Goal: Task Accomplishment & Management: Use online tool/utility

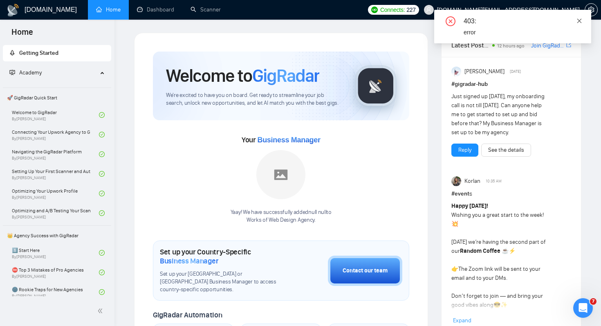
click at [580, 23] on span at bounding box center [579, 21] width 6 height 7
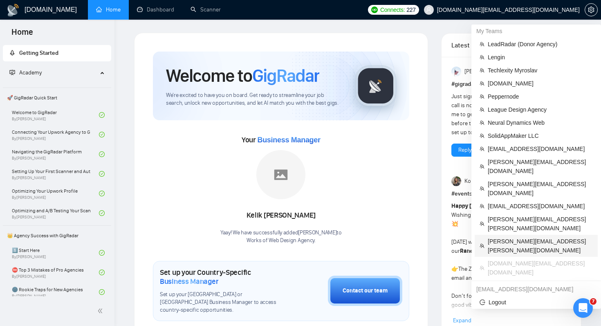
click at [520, 237] on span "[PERSON_NAME][EMAIL_ADDRESS][PERSON_NAME][DOMAIN_NAME]" at bounding box center [540, 246] width 105 height 18
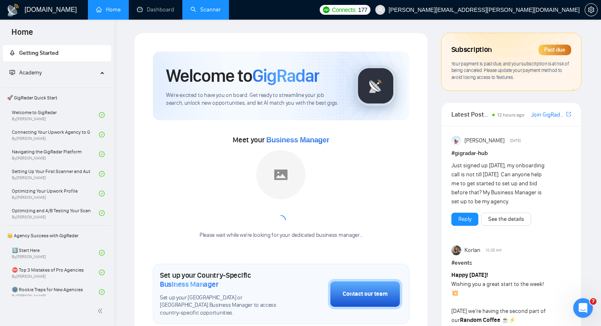
click at [206, 13] on link "Scanner" at bounding box center [205, 9] width 30 height 7
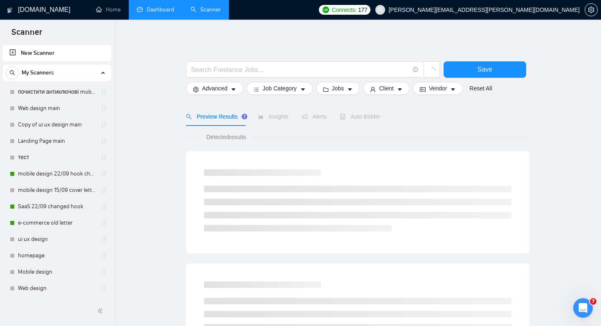
click at [163, 6] on link "Dashboard" at bounding box center [155, 9] width 37 height 7
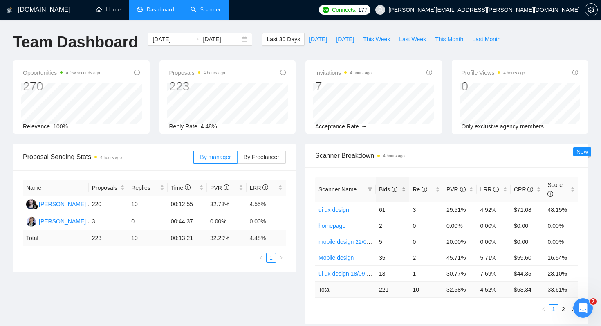
click at [384, 191] on span "Bids" at bounding box center [388, 189] width 18 height 7
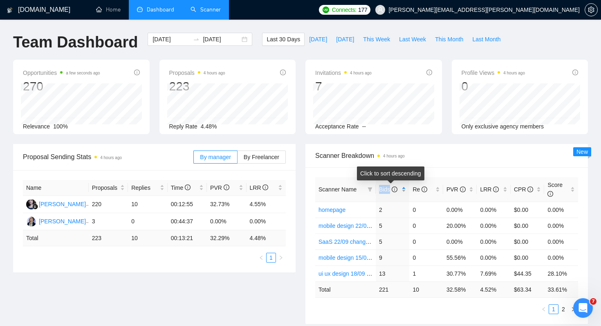
click at [384, 191] on span "Bids" at bounding box center [388, 189] width 18 height 7
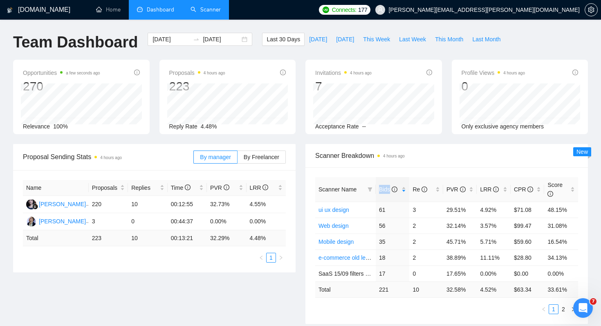
click at [217, 6] on link "Scanner" at bounding box center [205, 9] width 30 height 7
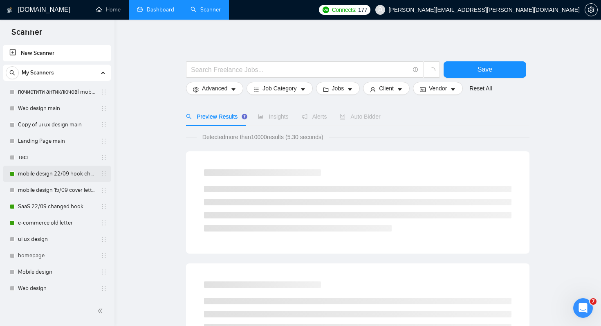
click at [66, 169] on link "mobile design 22/09 hook changed" at bounding box center [57, 174] width 78 height 16
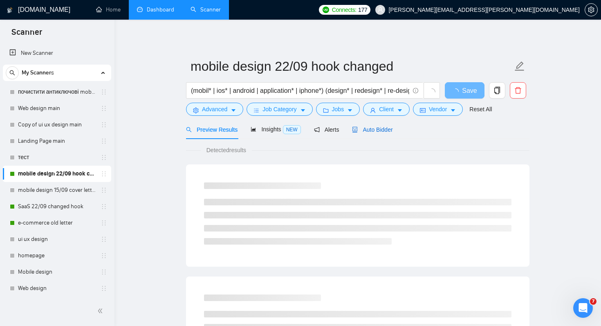
click at [368, 128] on span "Auto Bidder" at bounding box center [372, 129] width 40 height 7
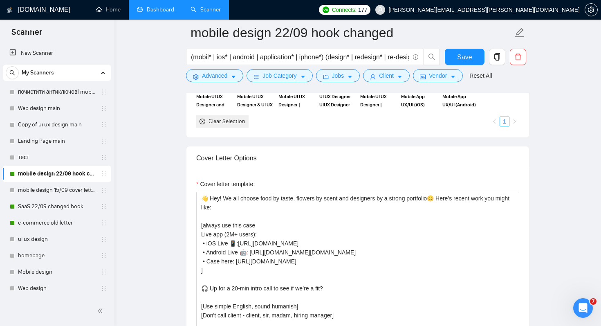
scroll to position [828, 0]
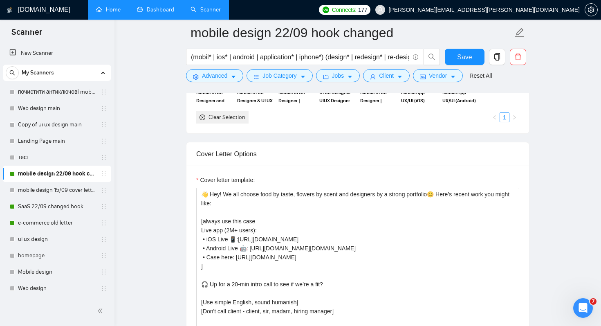
click at [96, 6] on link "Home" at bounding box center [108, 9] width 25 height 7
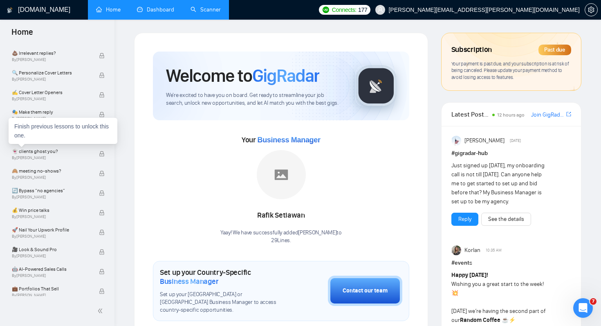
scroll to position [495, 0]
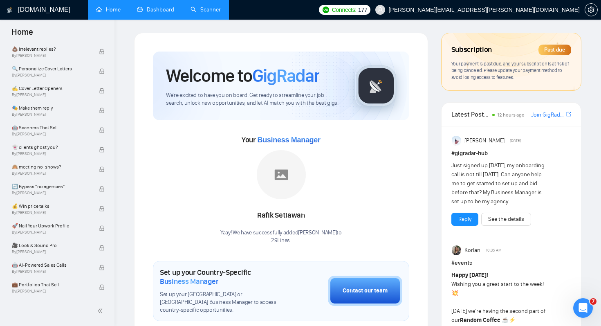
click at [217, 11] on link "Scanner" at bounding box center [205, 9] width 30 height 7
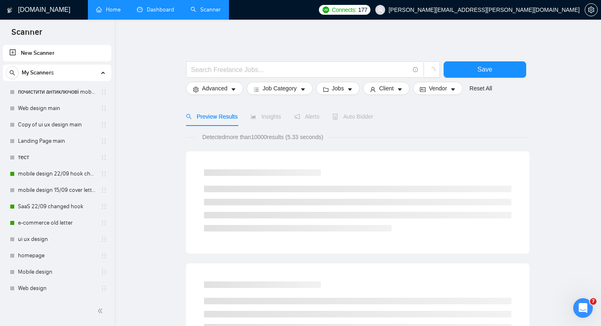
click at [155, 7] on link "Dashboard" at bounding box center [155, 9] width 37 height 7
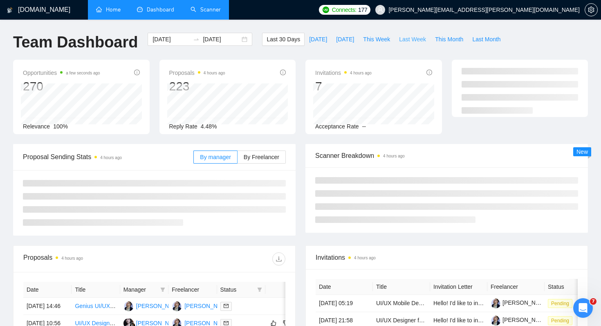
click at [415, 39] on span "Last Week" at bounding box center [412, 39] width 27 height 9
type input "[DATE]"
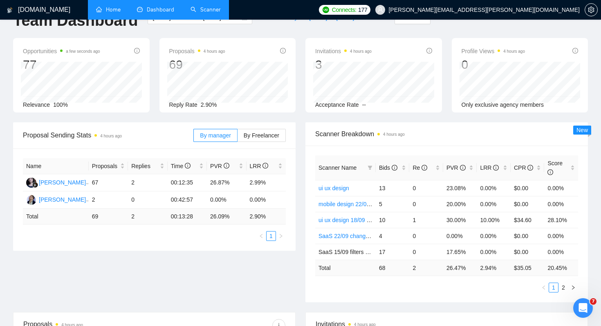
scroll to position [21, 0]
click at [202, 11] on link "Scanner" at bounding box center [205, 9] width 30 height 7
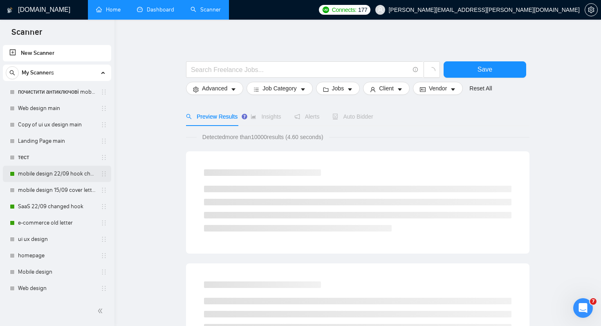
click at [75, 175] on link "mobile design 22/09 hook changed" at bounding box center [57, 174] width 78 height 16
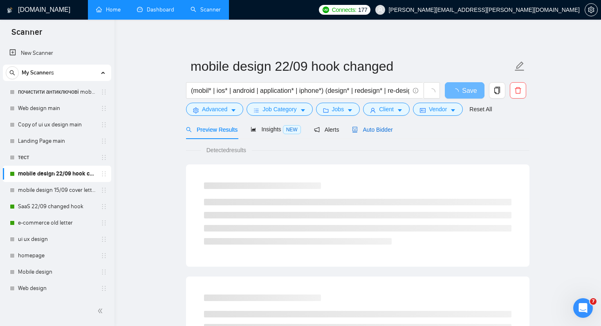
click at [377, 132] on span "Auto Bidder" at bounding box center [372, 129] width 40 height 7
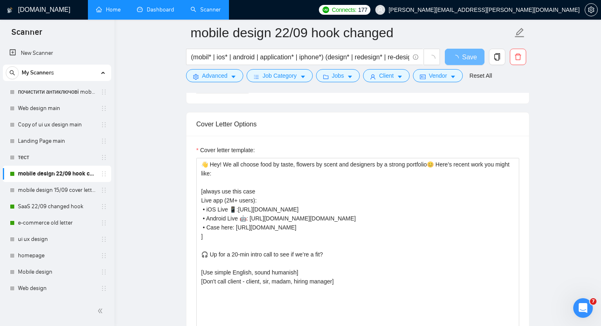
scroll to position [880, 0]
